Goal: Task Accomplishment & Management: Manage account settings

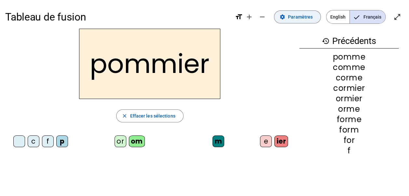
click at [304, 15] on span "Paramètres" at bounding box center [300, 17] width 25 height 8
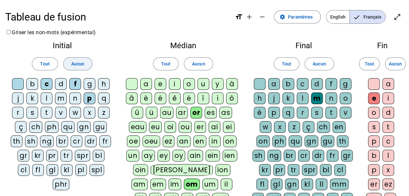
click at [84, 62] on span at bounding box center [77, 64] width 29 height 16
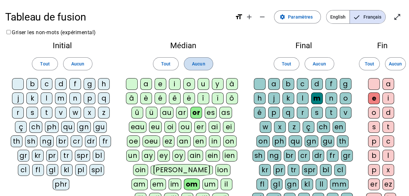
click at [198, 66] on span "Aucun" at bounding box center [198, 64] width 13 height 8
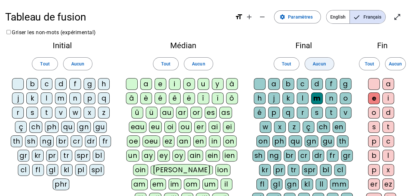
drag, startPoint x: 322, startPoint y: 66, endPoint x: 378, endPoint y: 63, distance: 56.0
click at [322, 65] on span "Aucun" at bounding box center [319, 64] width 13 height 8
click at [394, 61] on span "Aucun" at bounding box center [395, 64] width 13 height 8
click at [34, 82] on div "b" at bounding box center [32, 84] width 12 height 12
click at [47, 84] on div "c" at bounding box center [47, 84] width 12 height 12
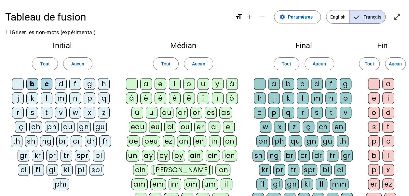
click at [76, 85] on div "f" at bounding box center [75, 84] width 12 height 12
click at [76, 101] on div "n" at bounding box center [75, 98] width 12 height 12
click at [88, 98] on div "p" at bounding box center [90, 98] width 12 height 12
click at [49, 110] on div "t" at bounding box center [47, 113] width 12 height 12
click at [58, 141] on div "br" at bounding box center [62, 141] width 12 height 12
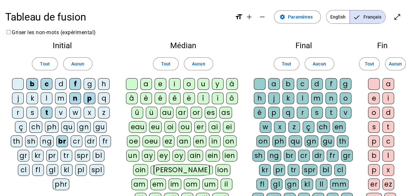
click at [18, 154] on div "gr" at bounding box center [24, 156] width 12 height 12
click at [60, 155] on div "tr" at bounding box center [66, 156] width 12 height 12
click at [146, 193] on div "ill" at bounding box center [141, 199] width 12 height 12
click at [379, 99] on div "e" at bounding box center [374, 98] width 12 height 12
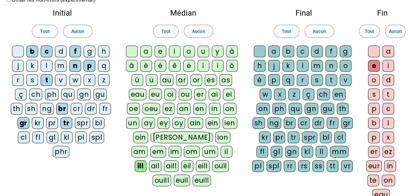
scroll to position [65, 0]
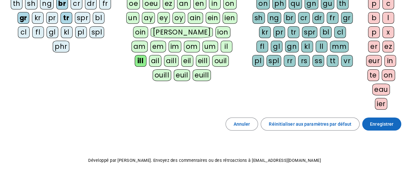
click at [389, 125] on span "Enregistrer" at bounding box center [381, 124] width 23 height 8
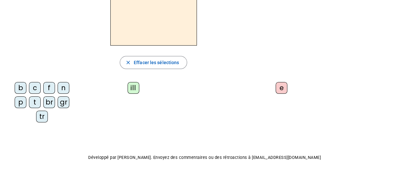
scroll to position [38, 0]
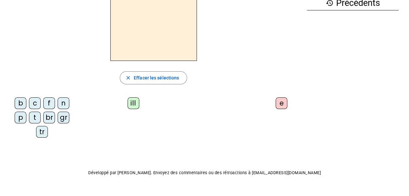
click at [43, 101] on div "f" at bounding box center [49, 103] width 12 height 12
click at [136, 104] on div "ill" at bounding box center [133, 103] width 12 height 12
click at [285, 103] on div "e" at bounding box center [281, 103] width 12 height 12
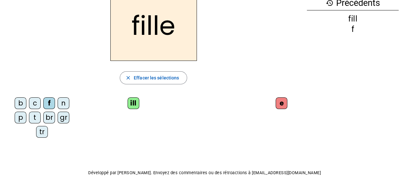
click at [29, 104] on div "c" at bounding box center [35, 103] width 12 height 12
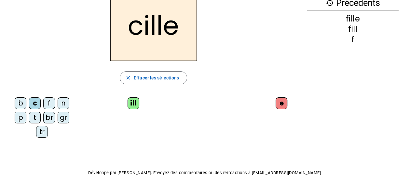
click at [58, 105] on div "n" at bounding box center [64, 103] width 12 height 12
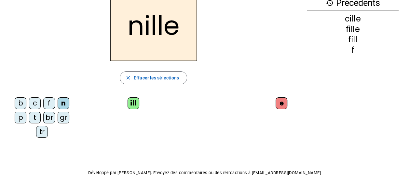
click at [26, 112] on div "p" at bounding box center [21, 118] width 12 height 12
click at [29, 117] on div "t" at bounding box center [35, 118] width 12 height 12
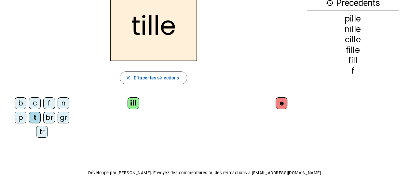
click at [15, 104] on div "b" at bounding box center [21, 103] width 12 height 12
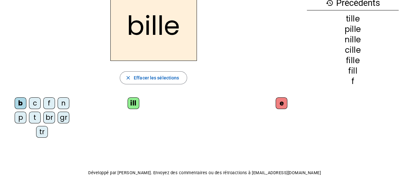
click at [43, 116] on div "br" at bounding box center [49, 118] width 12 height 12
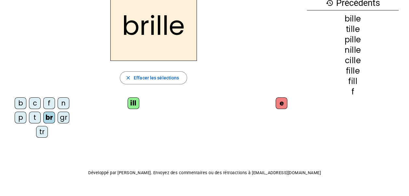
click at [58, 116] on div "gr" at bounding box center [64, 118] width 12 height 12
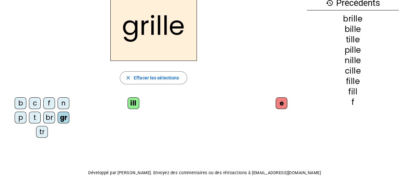
click at [48, 126] on div "tr" at bounding box center [42, 132] width 12 height 12
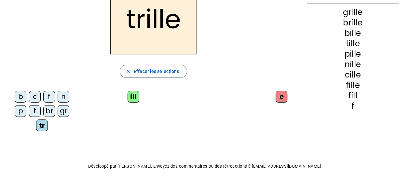
scroll to position [0, 0]
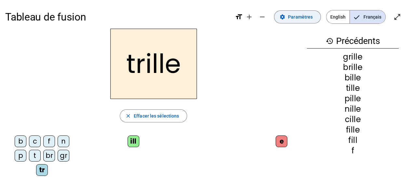
click at [304, 20] on span "Paramètres" at bounding box center [300, 17] width 25 height 8
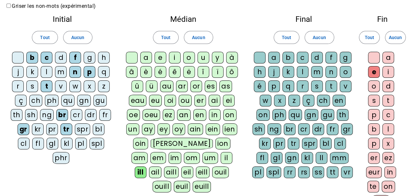
scroll to position [33, 0]
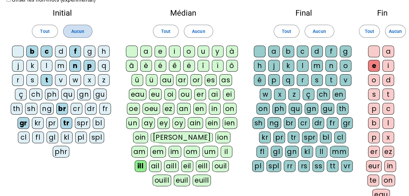
click at [78, 29] on span "Aucun" at bounding box center [77, 31] width 13 height 8
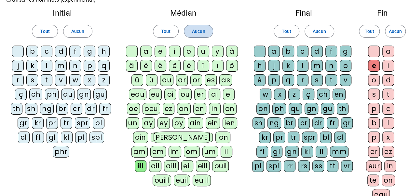
click at [206, 31] on span at bounding box center [198, 31] width 29 height 16
click at [322, 30] on span "Aucun" at bounding box center [319, 31] width 13 height 8
click at [390, 34] on span "Aucun" at bounding box center [395, 31] width 13 height 8
click at [16, 49] on div at bounding box center [18, 52] width 12 height 12
click at [33, 51] on div "b" at bounding box center [32, 52] width 12 height 12
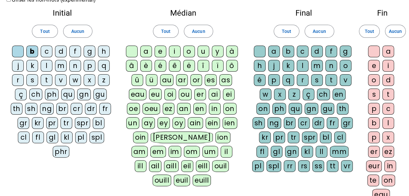
click at [74, 51] on div "f" at bounding box center [75, 52] width 12 height 12
click at [60, 66] on div "m" at bounding box center [61, 66] width 12 height 12
click at [90, 66] on div "p" at bounding box center [90, 66] width 12 height 12
click at [19, 81] on div "r" at bounding box center [18, 80] width 12 height 12
click at [44, 81] on div "t" at bounding box center [47, 80] width 12 height 12
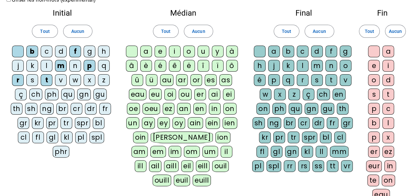
click at [162, 160] on div "ail" at bounding box center [155, 166] width 13 height 12
click at [179, 160] on div "aill" at bounding box center [171, 166] width 15 height 12
click at [372, 64] on div "e" at bounding box center [374, 66] width 12 height 12
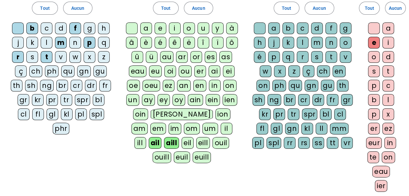
scroll to position [130, 0]
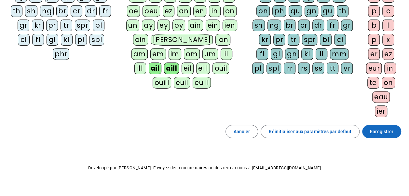
click at [381, 127] on span "Enregistrer" at bounding box center [381, 131] width 23 height 8
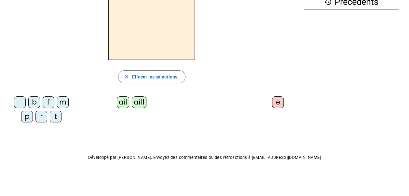
scroll to position [31, 0]
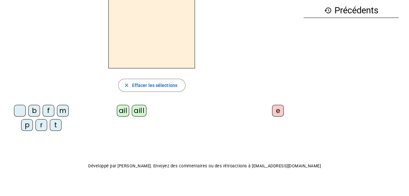
click at [46, 110] on div "f" at bounding box center [49, 111] width 12 height 12
click at [142, 110] on div "aill" at bounding box center [139, 111] width 15 height 12
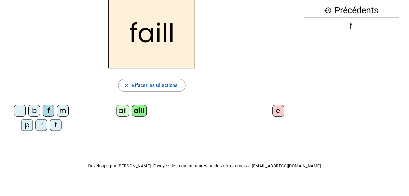
click at [280, 109] on div "e" at bounding box center [278, 111] width 12 height 12
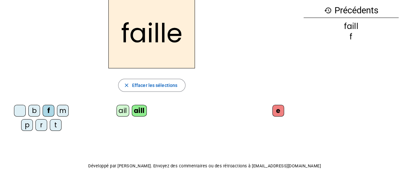
click at [34, 109] on div "b" at bounding box center [34, 111] width 12 height 12
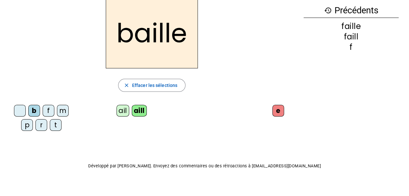
click at [54, 124] on div "t" at bounding box center [56, 125] width 12 height 12
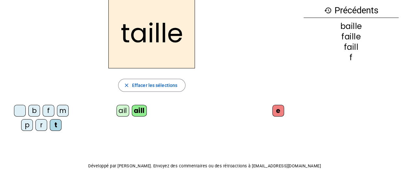
click at [26, 124] on div "p" at bounding box center [27, 125] width 12 height 12
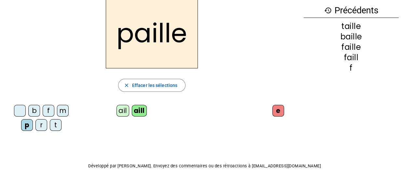
click at [65, 110] on div "m" at bounding box center [63, 111] width 12 height 12
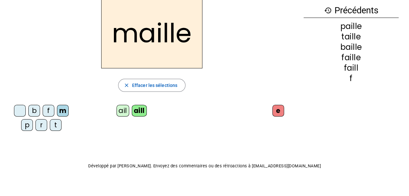
click at [117, 111] on div "ail" at bounding box center [122, 111] width 13 height 12
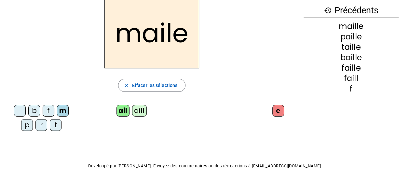
click at [274, 110] on div "e" at bounding box center [278, 111] width 12 height 12
click at [274, 112] on div "e" at bounding box center [278, 111] width 12 height 12
click at [279, 111] on div "e" at bounding box center [278, 111] width 12 height 12
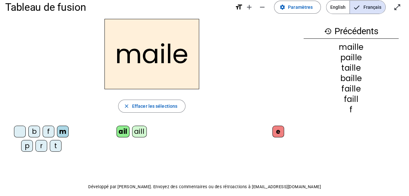
scroll to position [0, 0]
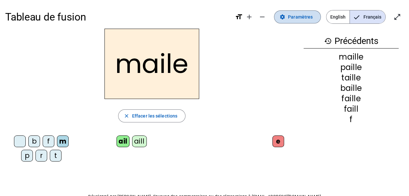
click at [304, 16] on span "Paramètres" at bounding box center [300, 17] width 25 height 8
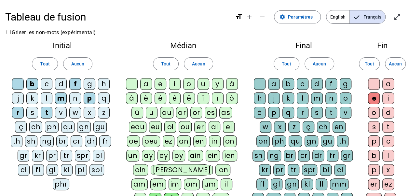
click at [374, 80] on div at bounding box center [374, 84] width 12 height 12
click at [372, 82] on div at bounding box center [374, 84] width 12 height 12
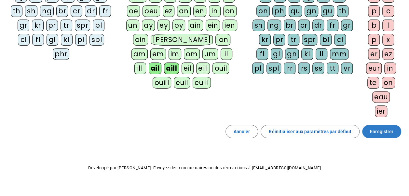
click at [383, 127] on span "Enregistrer" at bounding box center [381, 131] width 23 height 8
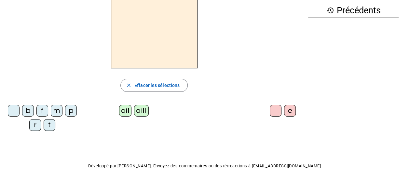
click at [57, 110] on div "m" at bounding box center [57, 111] width 12 height 12
click at [137, 111] on div "aill" at bounding box center [141, 111] width 15 height 12
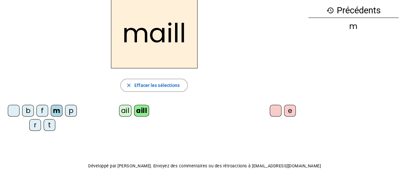
click at [289, 110] on div "e" at bounding box center [290, 111] width 12 height 12
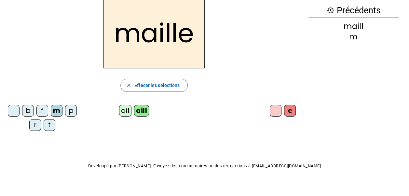
click at [124, 113] on div "ail" at bounding box center [125, 111] width 13 height 12
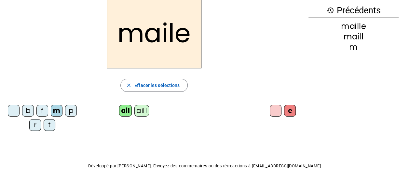
click at [280, 113] on div at bounding box center [276, 111] width 12 height 12
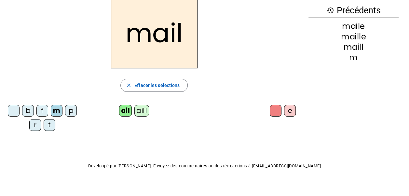
click at [27, 109] on div "b" at bounding box center [28, 111] width 12 height 12
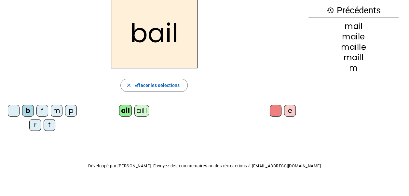
click at [36, 123] on div "r" at bounding box center [35, 125] width 12 height 12
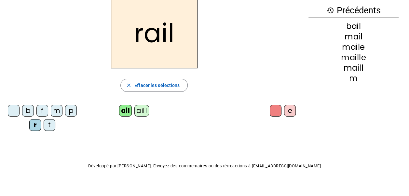
click at [20, 108] on letter-bubble at bounding box center [15, 112] width 14 height 14
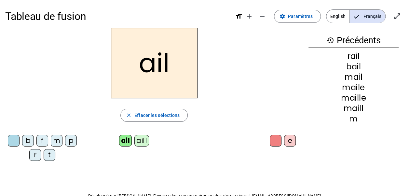
scroll to position [0, 0]
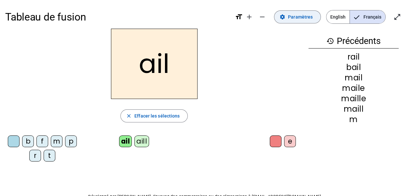
click at [300, 15] on span "Paramètres" at bounding box center [300, 17] width 25 height 8
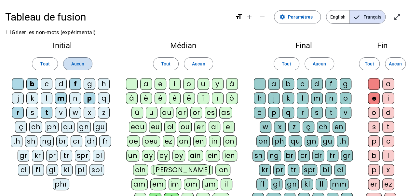
click at [75, 65] on span "Aucun" at bounding box center [77, 64] width 13 height 8
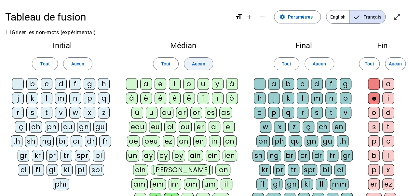
click at [191, 63] on span at bounding box center [198, 64] width 29 height 16
click at [318, 63] on span "Aucun" at bounding box center [319, 64] width 13 height 8
click at [396, 63] on span "Aucun" at bounding box center [395, 64] width 13 height 8
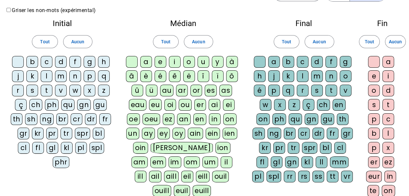
scroll to position [33, 0]
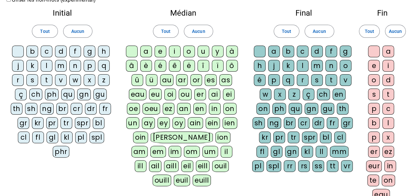
click at [196, 166] on div "eill" at bounding box center [203, 166] width 14 height 12
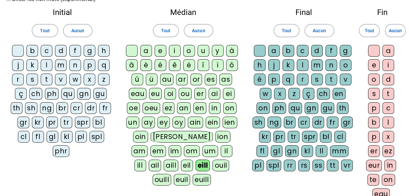
scroll to position [0, 0]
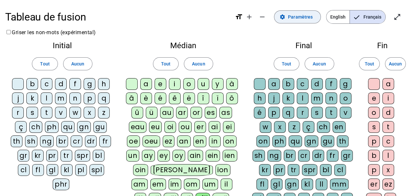
click at [308, 16] on span "Paramètres" at bounding box center [300, 17] width 25 height 8
click at [308, 18] on span "Paramètres" at bounding box center [300, 17] width 25 height 8
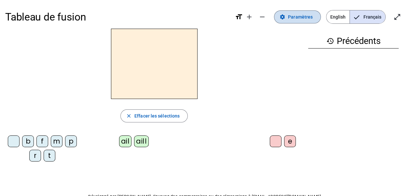
click at [298, 16] on span "Paramètres" at bounding box center [300, 17] width 25 height 8
